Goal: Check status: Check status

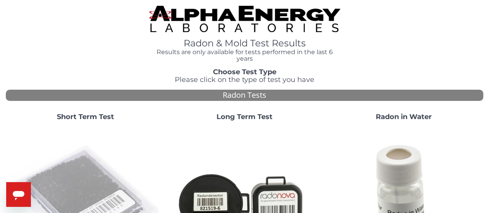
click at [89, 161] on img at bounding box center [85, 203] width 153 height 153
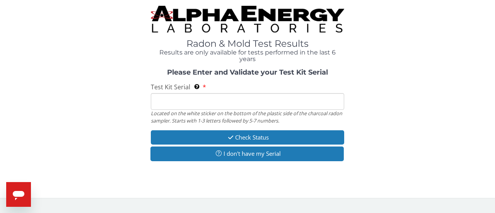
click at [168, 100] on input "Test Kit Serial Located on the white sticker on the bottom of the plastic side …" at bounding box center [247, 101] width 193 height 17
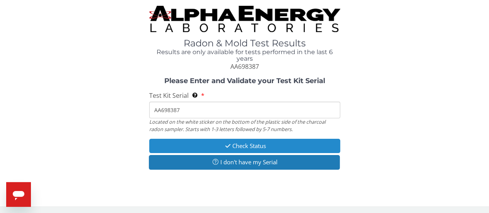
type input "AA698387"
click at [210, 143] on button "Check Status" at bounding box center [244, 146] width 191 height 14
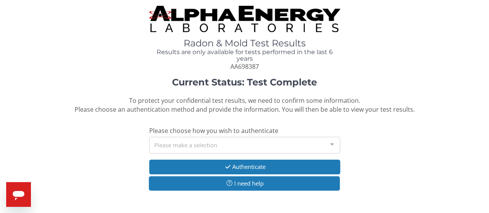
click at [273, 144] on div "Please make a selection" at bounding box center [244, 145] width 191 height 17
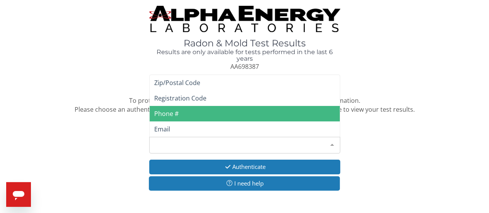
click at [212, 117] on span "Phone #" at bounding box center [245, 113] width 190 height 15
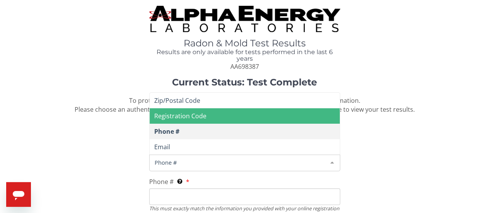
click at [244, 161] on span "Phone #" at bounding box center [239, 162] width 172 height 9
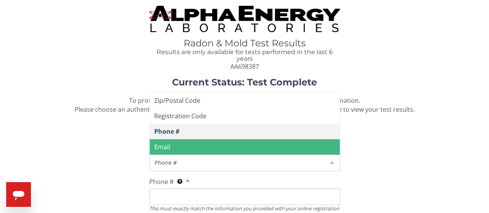
click at [226, 147] on span "Email" at bounding box center [245, 146] width 190 height 15
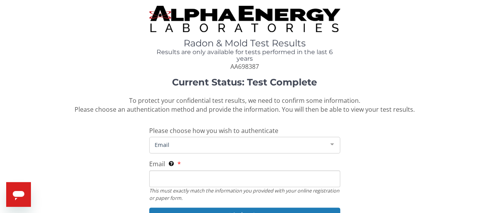
click at [239, 181] on input "Email This must exactly match the information you provided with your online reg…" at bounding box center [244, 179] width 191 height 17
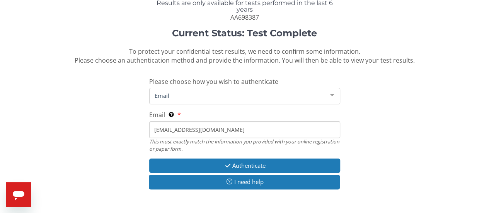
scroll to position [50, 0]
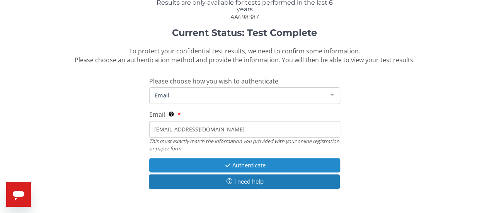
click at [244, 167] on button "Authenticate" at bounding box center [244, 165] width 191 height 14
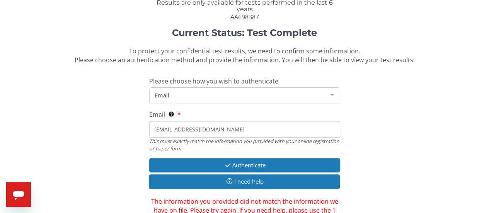
drag, startPoint x: 210, startPoint y: 129, endPoint x: 147, endPoint y: 130, distance: 62.3
click at [147, 130] on div "Current Status: Test Complete To protect your confidential test results, we nee…" at bounding box center [245, 135] width 478 height 214
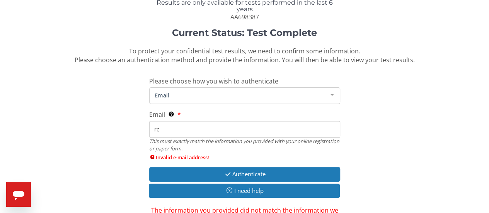
type input "[EMAIL_ADDRESS][DOMAIN_NAME]"
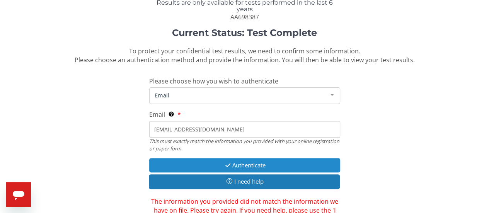
click at [220, 167] on button "Authenticate" at bounding box center [244, 165] width 191 height 14
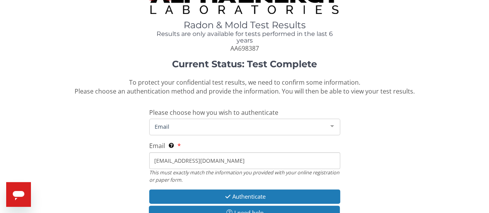
scroll to position [18, 0]
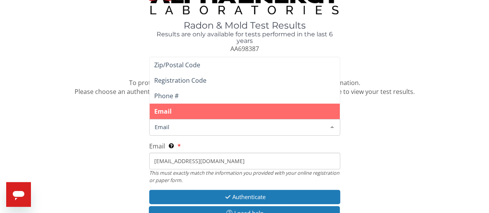
click at [333, 125] on div at bounding box center [332, 127] width 15 height 15
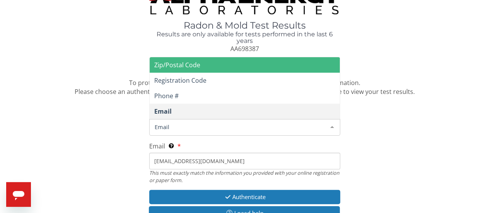
click at [273, 68] on span "Zip/Postal Code" at bounding box center [245, 64] width 190 height 15
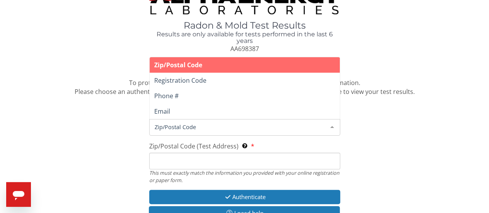
click at [257, 125] on span "Zip/Postal Code" at bounding box center [239, 127] width 172 height 9
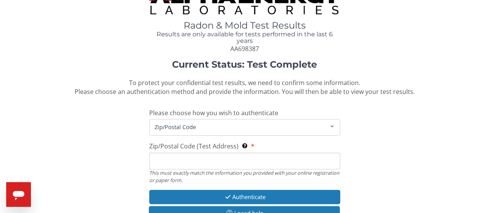
click at [251, 130] on span "Zip/Postal Code" at bounding box center [239, 127] width 172 height 9
click at [239, 162] on input "Zip/Postal Code (Test Address) This must exactly match the information you prov…" at bounding box center [244, 161] width 191 height 17
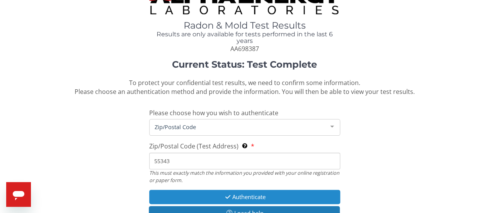
type input "55343"
click at [249, 196] on button "Authenticate" at bounding box center [244, 197] width 191 height 14
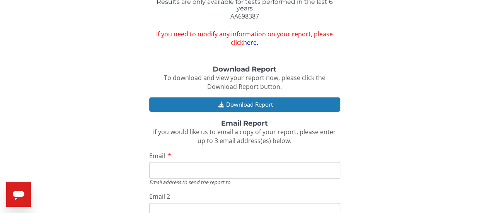
scroll to position [51, 0]
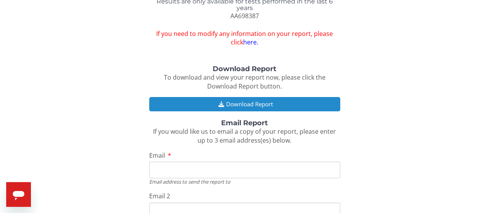
drag, startPoint x: 248, startPoint y: 105, endPoint x: 227, endPoint y: 106, distance: 21.7
click at [227, 106] on button "Download Report" at bounding box center [244, 104] width 191 height 14
